Goal: Task Accomplishment & Management: Manage account settings

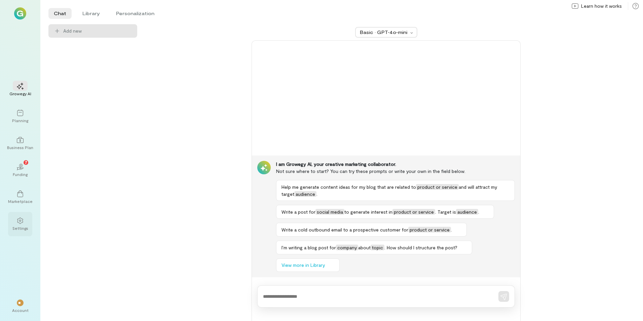
click at [17, 222] on icon at bounding box center [20, 220] width 6 height 6
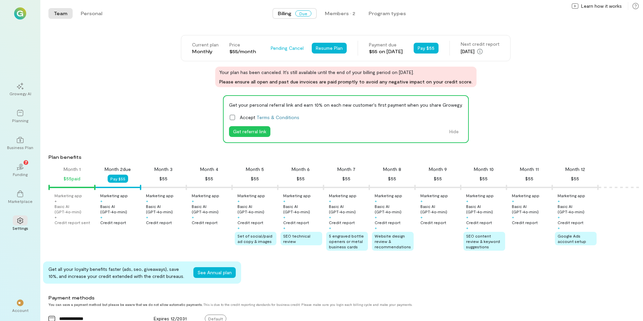
click at [372, 49] on div "$55 on Oct 20, 2025" at bounding box center [386, 51] width 34 height 7
click at [373, 46] on div "Payment due" at bounding box center [386, 44] width 34 height 7
click at [377, 46] on div "Payment due" at bounding box center [386, 44] width 34 height 7
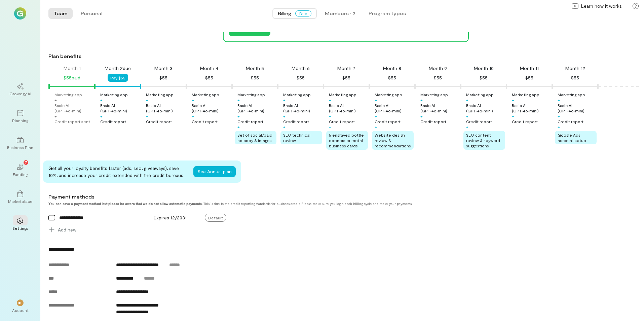
scroll to position [34, 0]
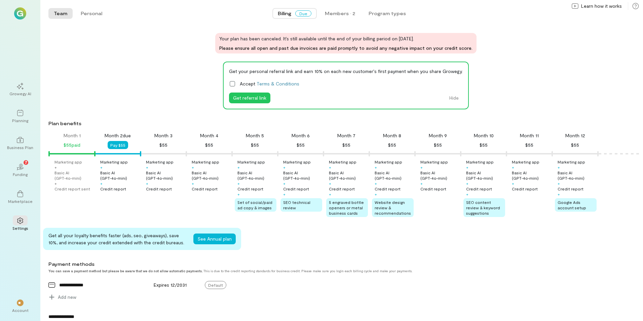
click at [76, 147] on div "$55 paid" at bounding box center [72, 145] width 17 height 8
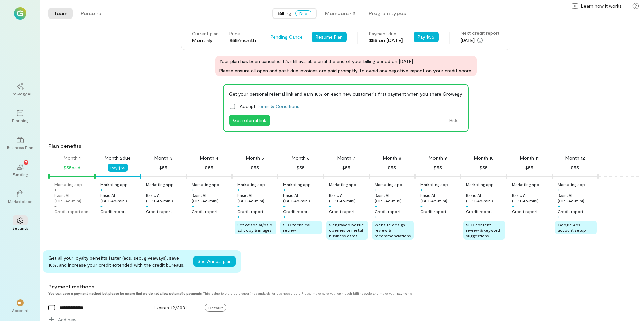
scroll to position [0, 0]
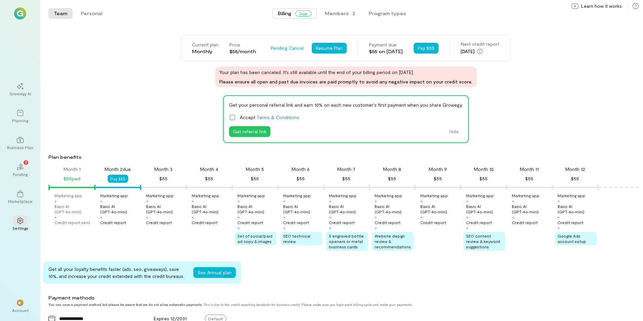
click at [397, 46] on div "Payment due" at bounding box center [386, 44] width 34 height 7
click at [372, 52] on div "$55 on Oct 20, 2025" at bounding box center [386, 51] width 34 height 7
click at [484, 52] on button "button" at bounding box center [480, 51] width 8 height 8
click at [428, 48] on button "Pay $55" at bounding box center [425, 48] width 25 height 11
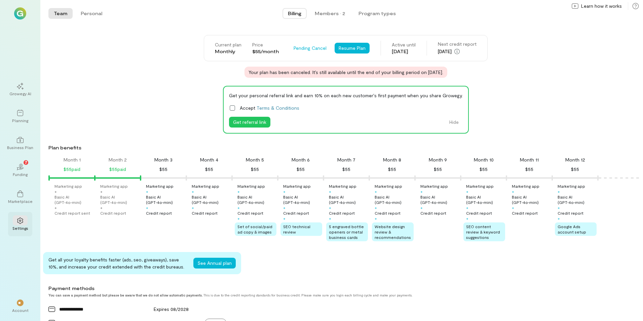
click at [21, 220] on icon at bounding box center [20, 220] width 7 height 7
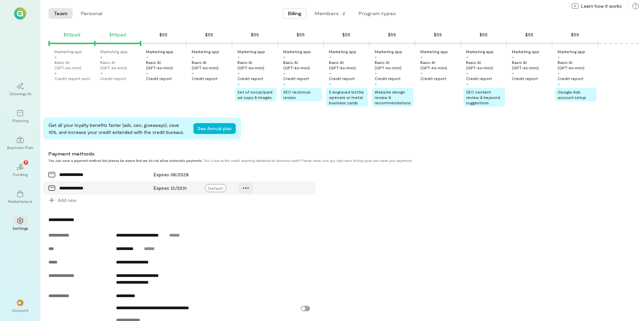
click at [242, 192] on div at bounding box center [245, 187] width 15 height 11
click at [257, 209] on link "Manage" at bounding box center [265, 202] width 50 height 13
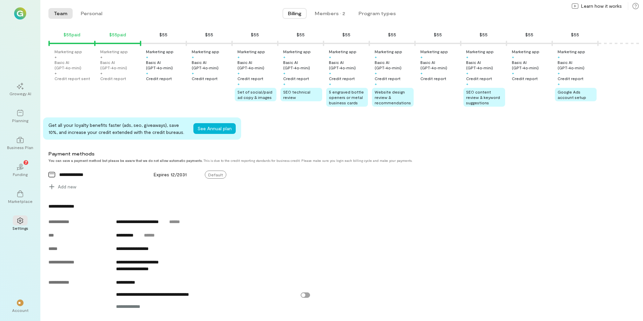
scroll to position [206, 0]
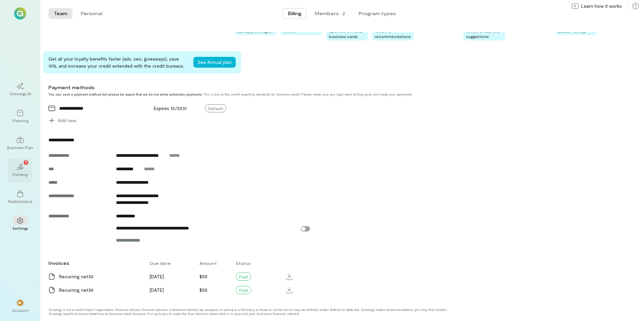
click at [22, 173] on div "Funding" at bounding box center [20, 173] width 15 height 5
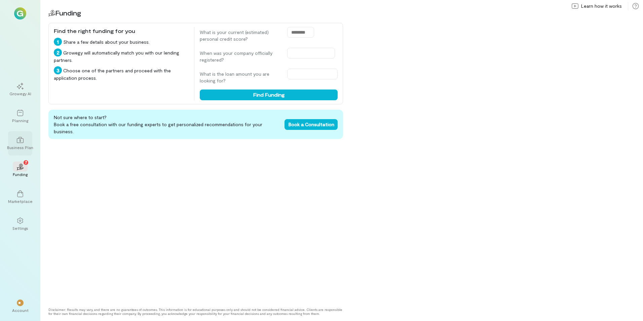
click at [20, 143] on icon at bounding box center [20, 140] width 7 height 6
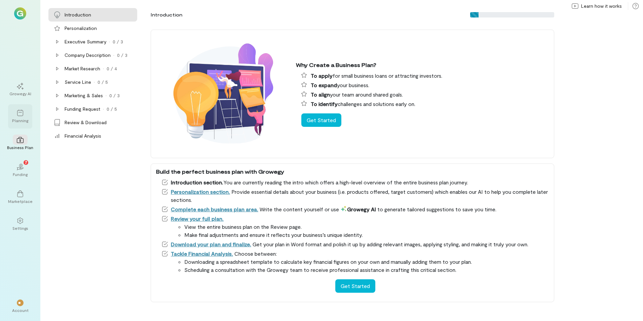
click at [20, 118] on div "Planning" at bounding box center [20, 120] width 16 height 5
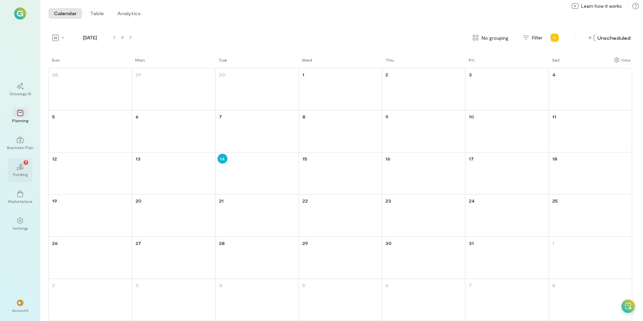
click at [23, 169] on icon "02" at bounding box center [20, 166] width 7 height 7
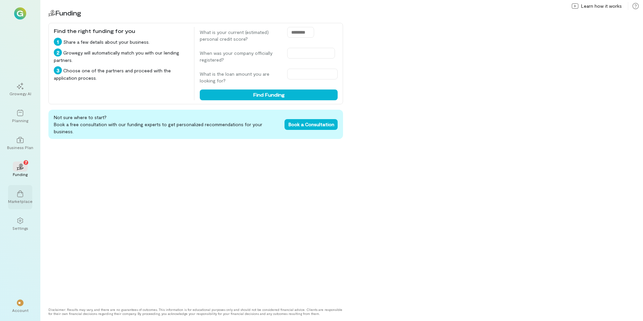
click at [16, 196] on div at bounding box center [20, 193] width 15 height 10
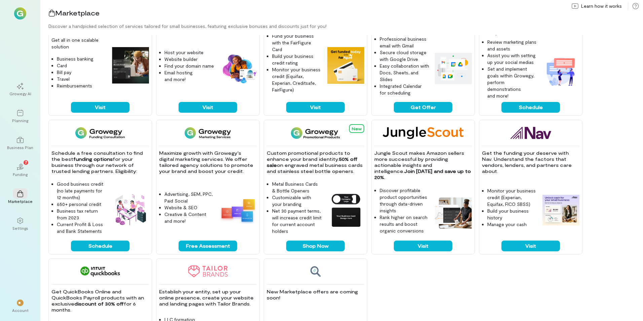
scroll to position [134, 0]
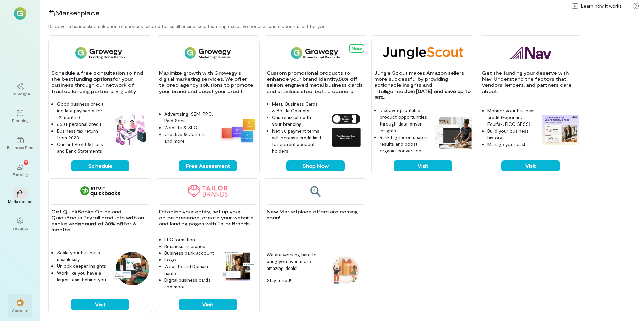
click at [22, 304] on span "**" at bounding box center [20, 302] width 4 height 4
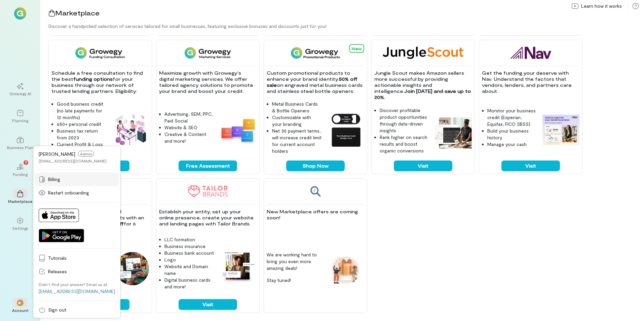
click at [53, 180] on span "Billing" at bounding box center [81, 179] width 67 height 7
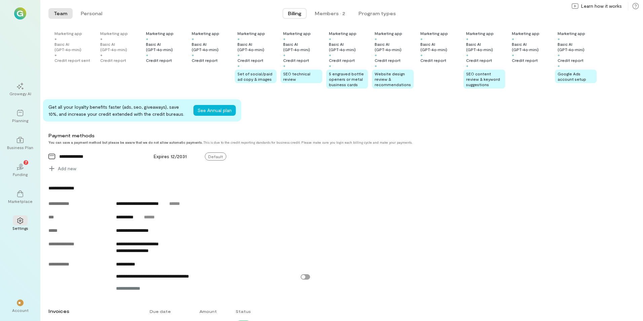
scroll to position [168, 0]
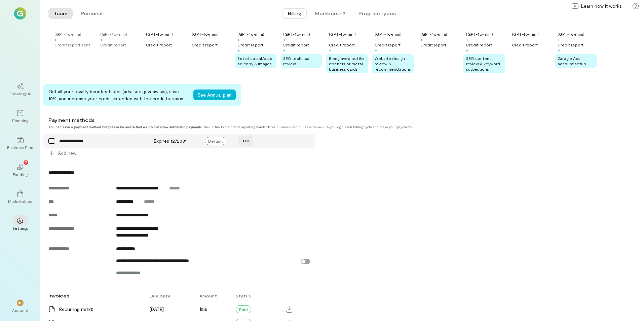
click at [243, 140] on icon at bounding box center [246, 140] width 6 height 1
click at [254, 157] on span "Manage" at bounding box center [269, 155] width 33 height 7
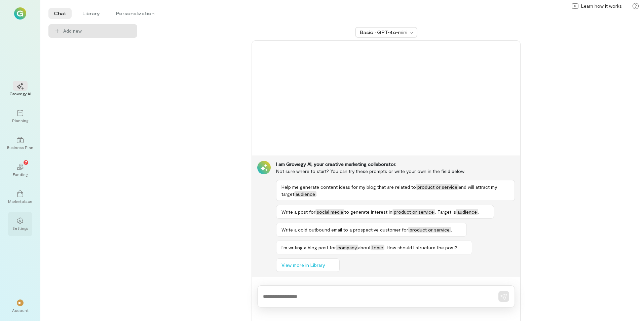
click at [18, 223] on icon at bounding box center [20, 220] width 7 height 7
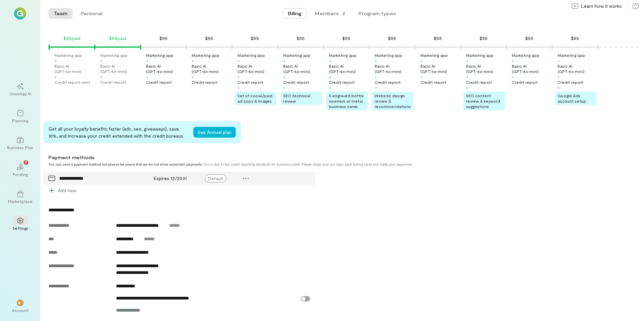
scroll to position [201, 0]
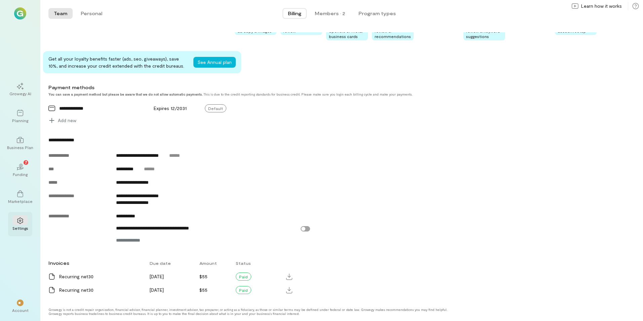
click at [20, 220] on icon at bounding box center [20, 220] width 6 height 6
click at [19, 302] on span "**" at bounding box center [20, 302] width 4 height 4
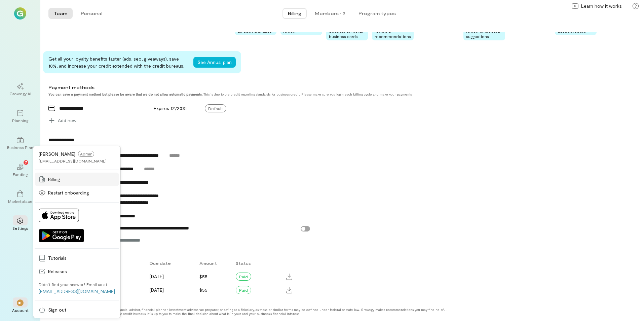
click at [51, 178] on span "Billing" at bounding box center [81, 179] width 67 height 7
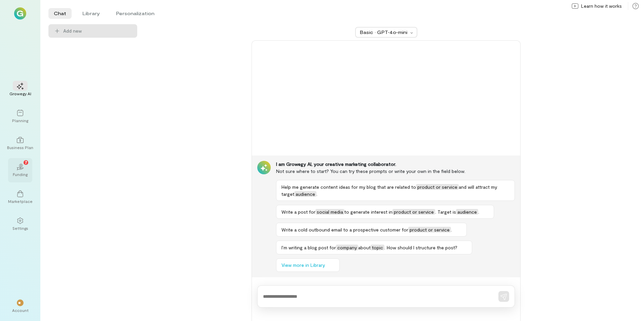
click at [19, 169] on icon "02" at bounding box center [20, 166] width 7 height 7
